Goal: Task Accomplishment & Management: Manage account settings

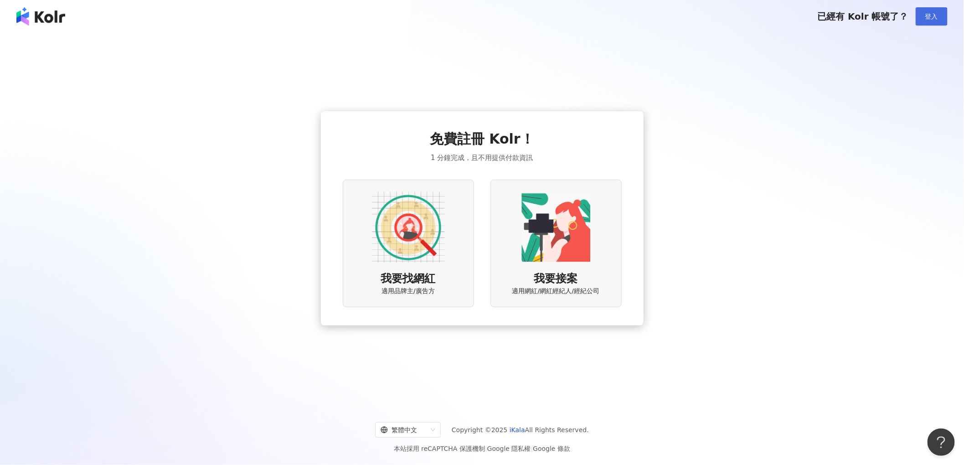
click at [933, 15] on span "登入" at bounding box center [931, 16] width 13 height 7
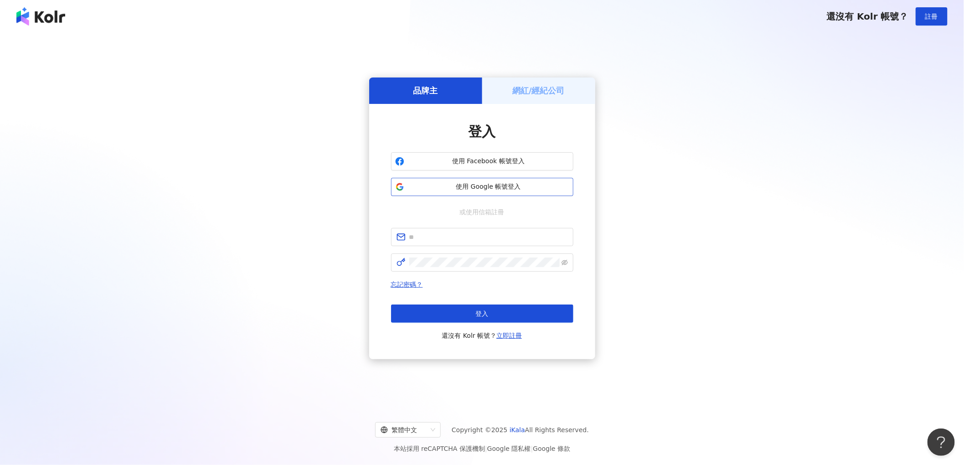
click at [478, 189] on span "使用 Google 帳號登入" at bounding box center [488, 186] width 161 height 9
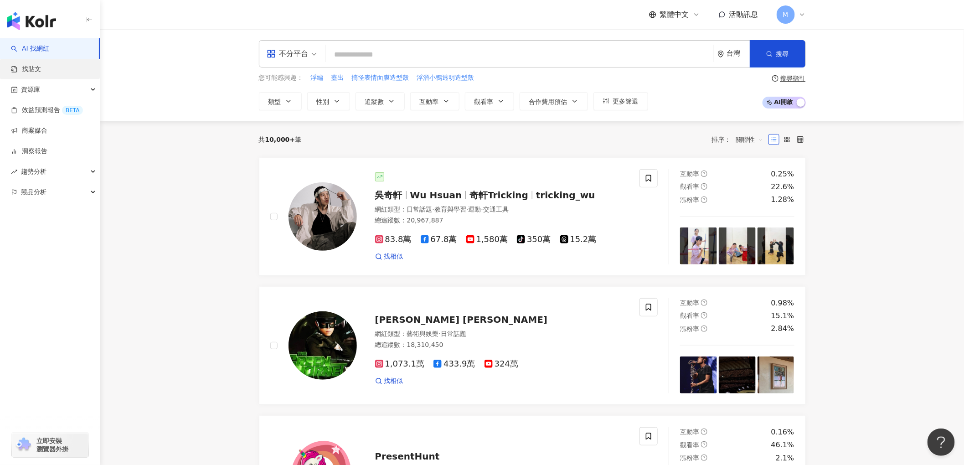
click at [41, 67] on link "找貼文" at bounding box center [26, 69] width 30 height 9
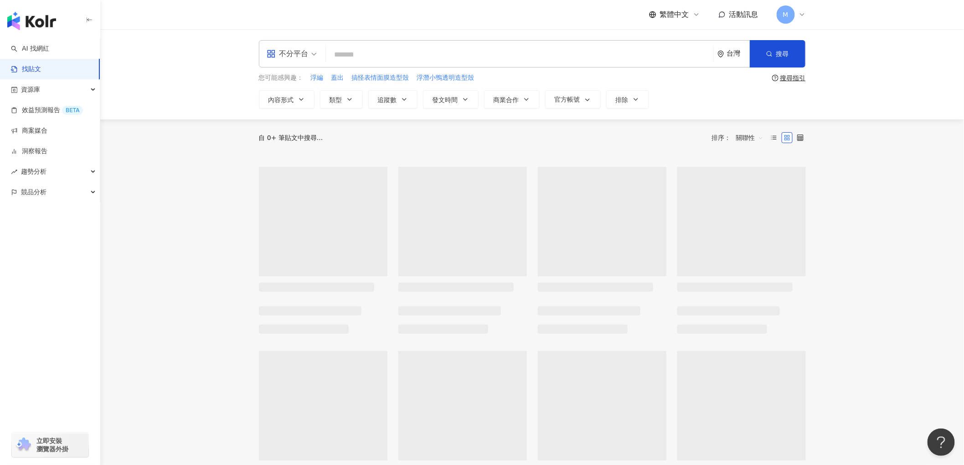
click at [803, 9] on div "M" at bounding box center [791, 14] width 29 height 18
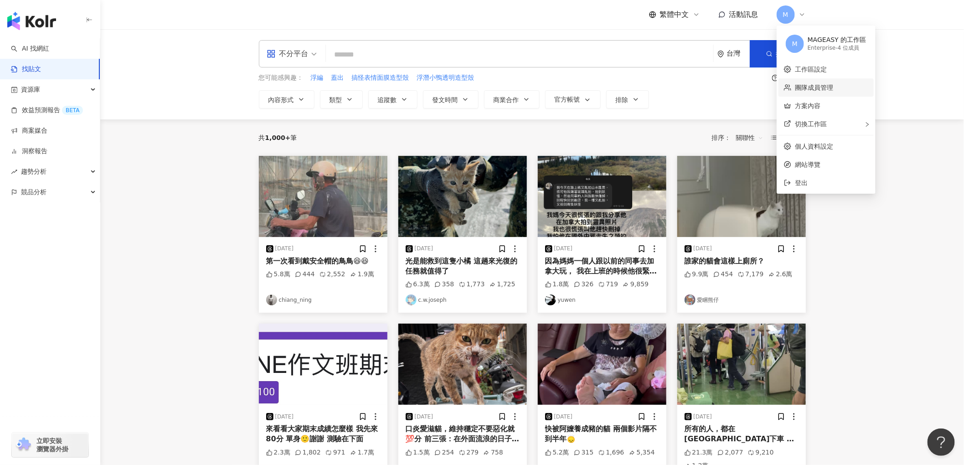
click at [814, 84] on link "團隊成員管理" at bounding box center [814, 87] width 38 height 7
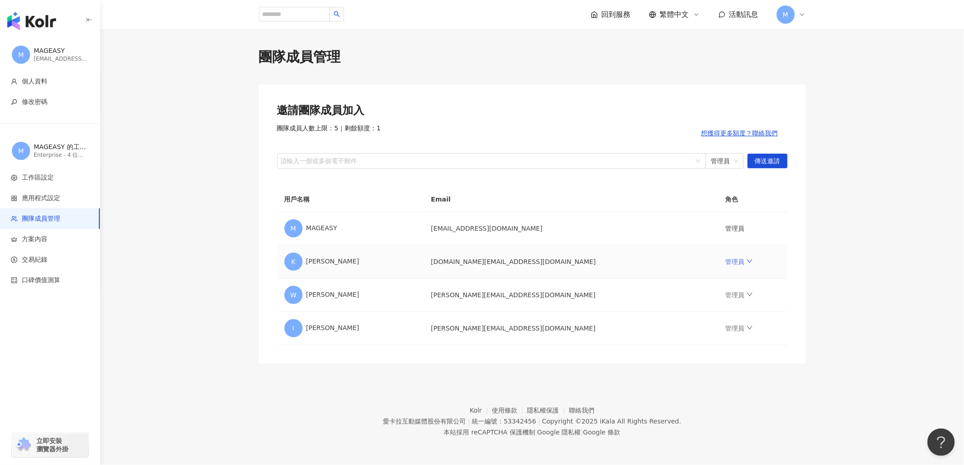
click at [725, 261] on link "管理員" at bounding box center [738, 261] width 27 height 7
click at [707, 371] on div "移除成員" at bounding box center [750, 369] width 109 height 10
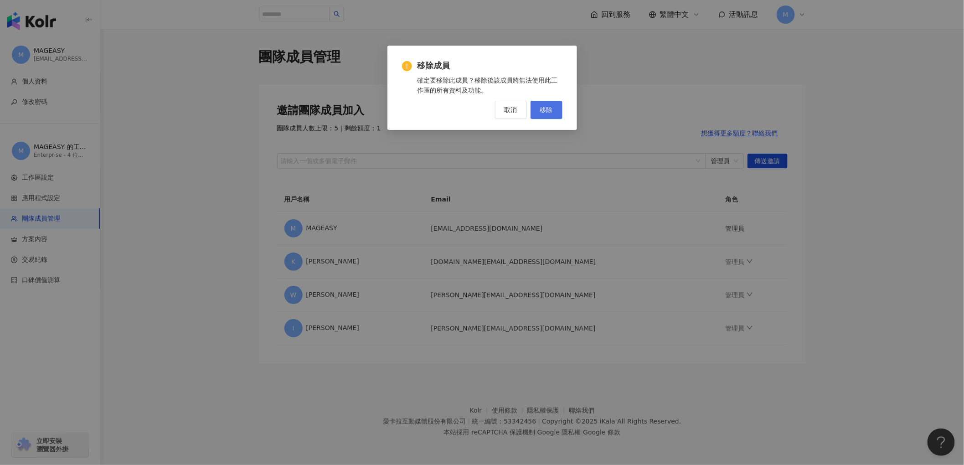
click at [550, 103] on button "移除" at bounding box center [546, 110] width 32 height 18
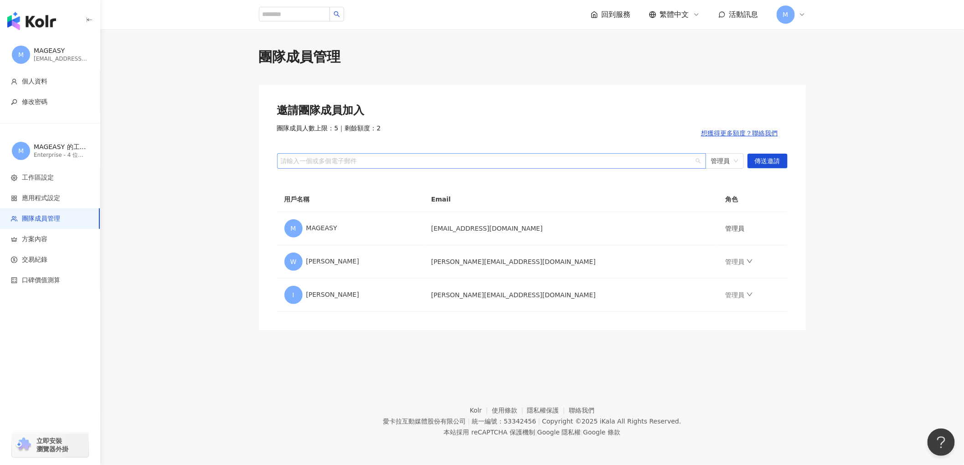
click at [581, 158] on div at bounding box center [487, 160] width 416 height 7
click at [234, 193] on main "團隊成員管理 邀請團隊成員加入 團隊成員人數上限：5 ｜ 剩餘額度：2 想獲得更多額度？聯絡我們 請輸入一個或多個電子郵件 管理員 傳送邀請 用戶名稱 Ema…" at bounding box center [532, 188] width 864 height 283
click at [315, 158] on div at bounding box center [487, 160] width 416 height 7
paste input "**********"
type input "**********"
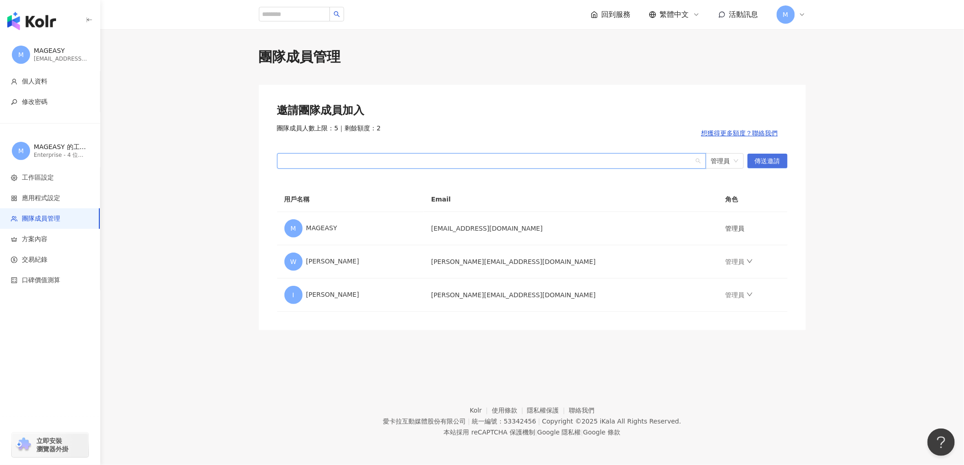
click at [772, 159] on span "傳送邀請" at bounding box center [768, 161] width 26 height 15
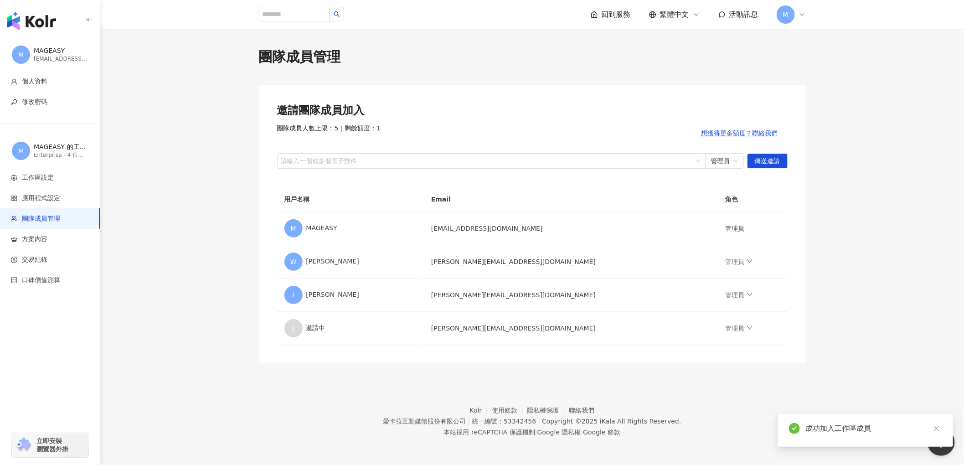
click at [137, 249] on main "團隊成員管理 邀請團隊成員加入 團隊成員人數上限：5 ｜ 剩餘額度：1 想獲得更多額度？聯絡我們 請輸入一個或多個電子郵件 管理員 傳送邀請 用戶名稱 Ema…" at bounding box center [532, 205] width 864 height 316
click at [101, 7] on header "回到服務 繁體中文 活動訊息 M" at bounding box center [532, 15] width 864 height 30
click at [88, 18] on icon "button" at bounding box center [89, 19] width 7 height 7
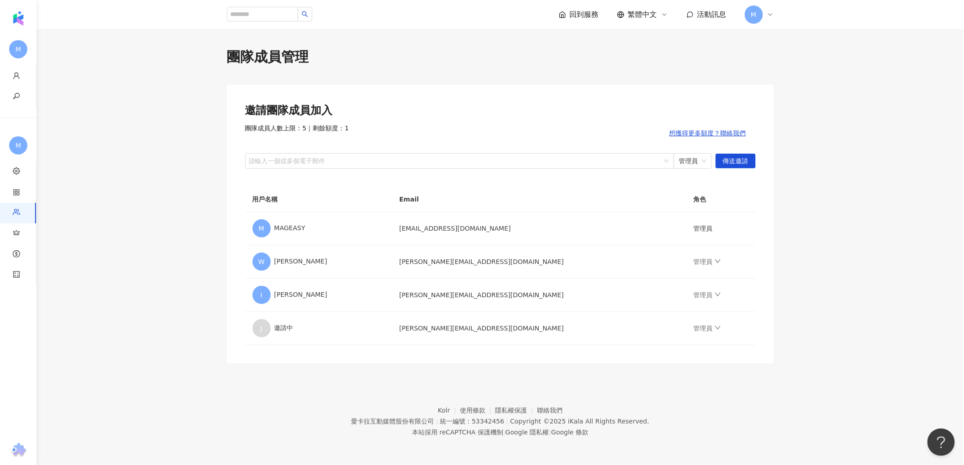
click at [586, 14] on span "回到服務" at bounding box center [584, 15] width 29 height 10
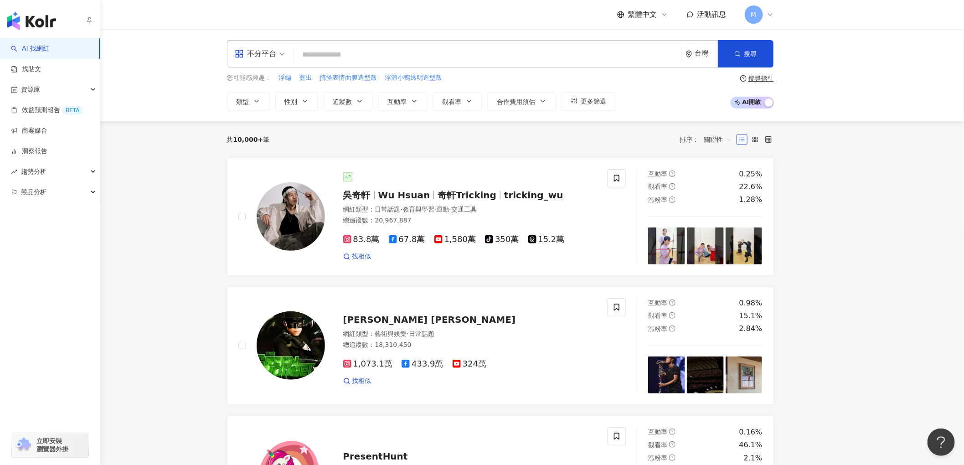
click at [89, 20] on icon "button" at bounding box center [89, 19] width 7 height 7
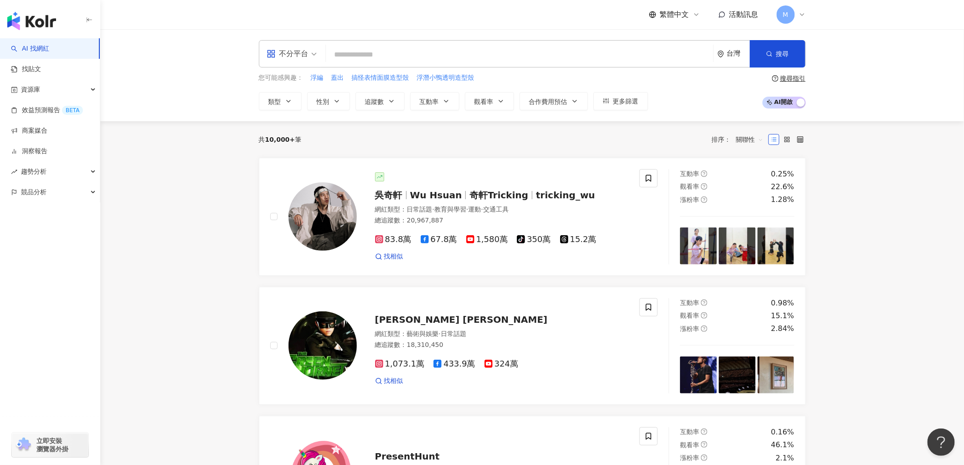
click at [367, 51] on input "search" at bounding box center [519, 54] width 380 height 17
type input "*"
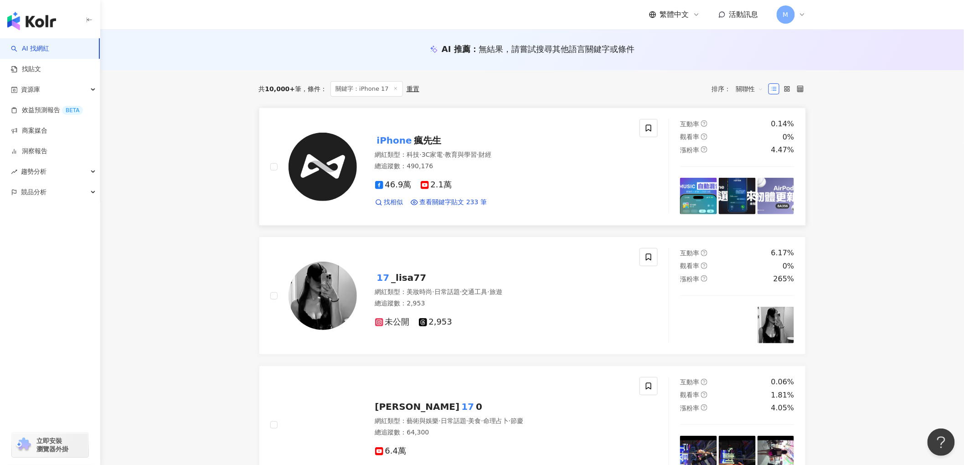
scroll to position [99, 0]
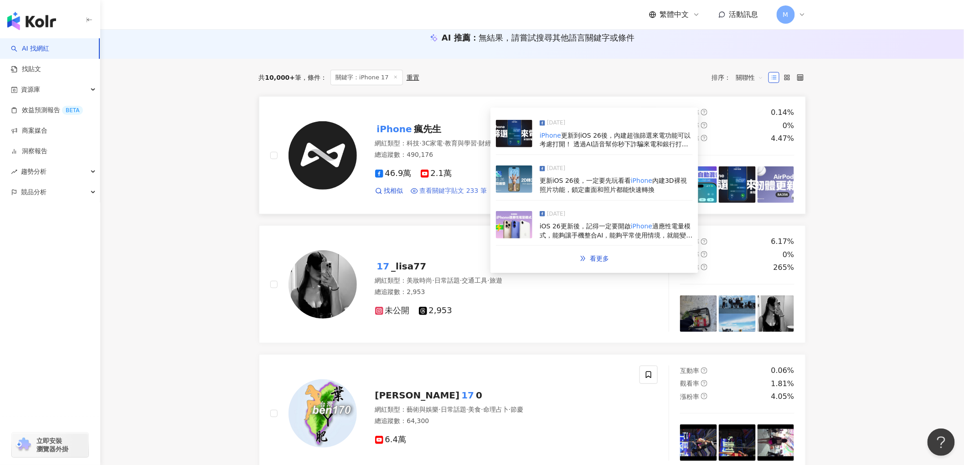
type input "*********"
click at [463, 187] on span "查看關鍵字貼文 233 筆" at bounding box center [453, 190] width 67 height 9
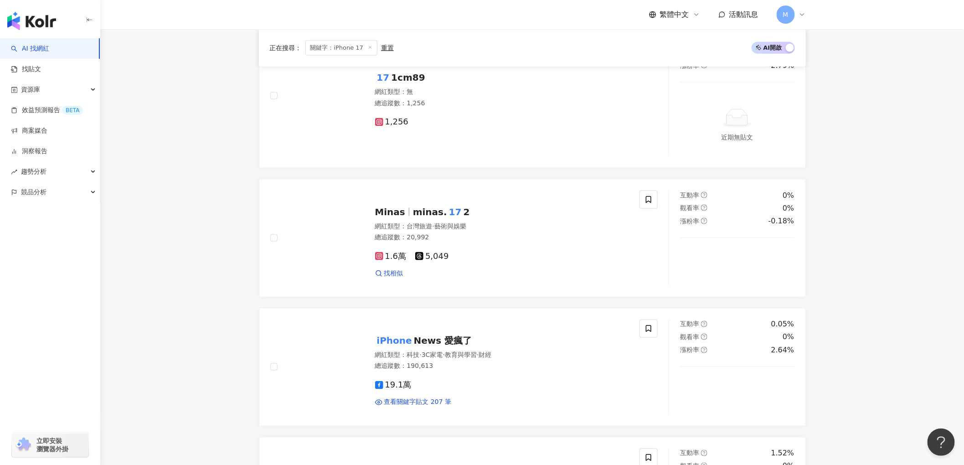
scroll to position [634, 0]
